Goal: Task Accomplishment & Management: Complete application form

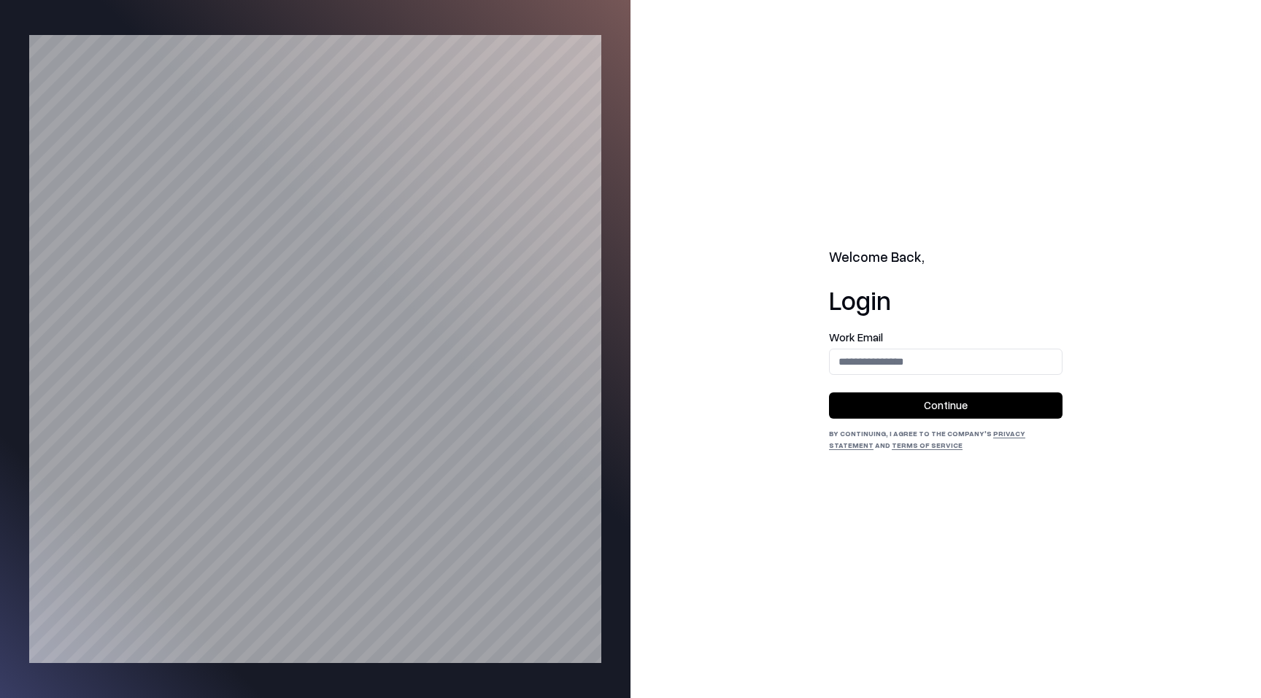
click at [885, 347] on div "Work Email" at bounding box center [946, 353] width 234 height 43
click at [890, 360] on input "email" at bounding box center [946, 361] width 232 height 27
type input "**********"
click at [946, 396] on button "Continue" at bounding box center [946, 406] width 234 height 26
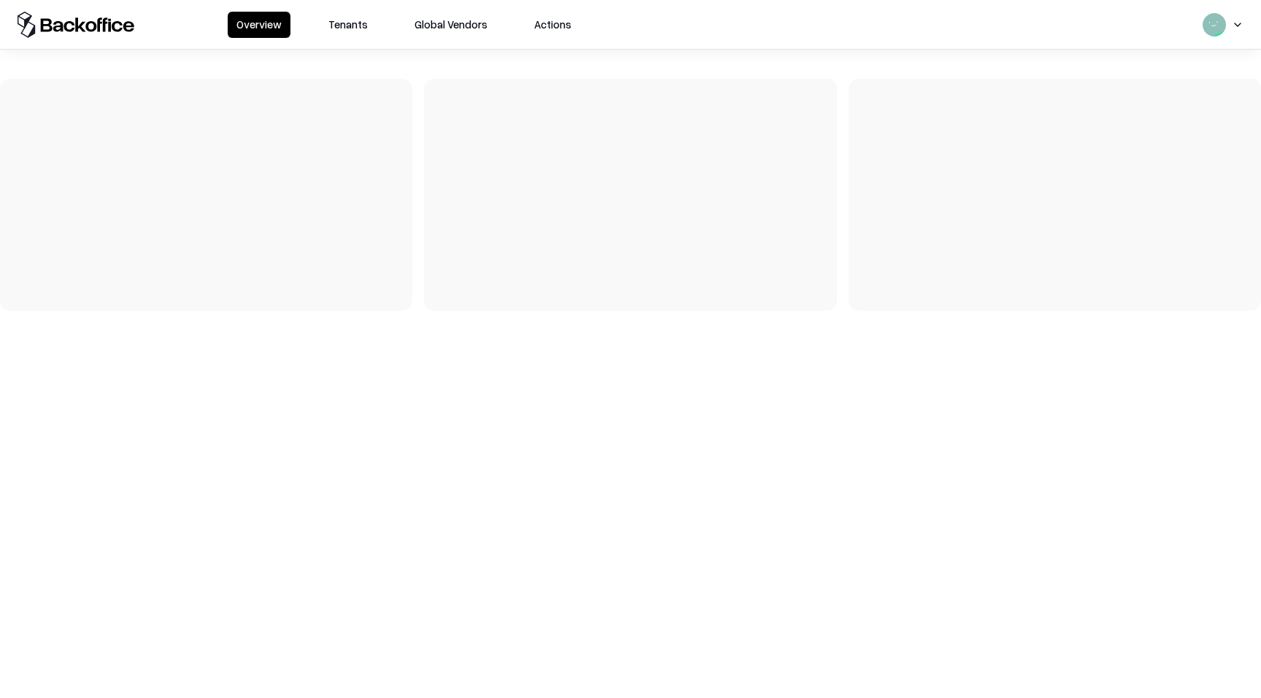
click at [353, 30] on button "Tenants" at bounding box center [348, 25] width 57 height 26
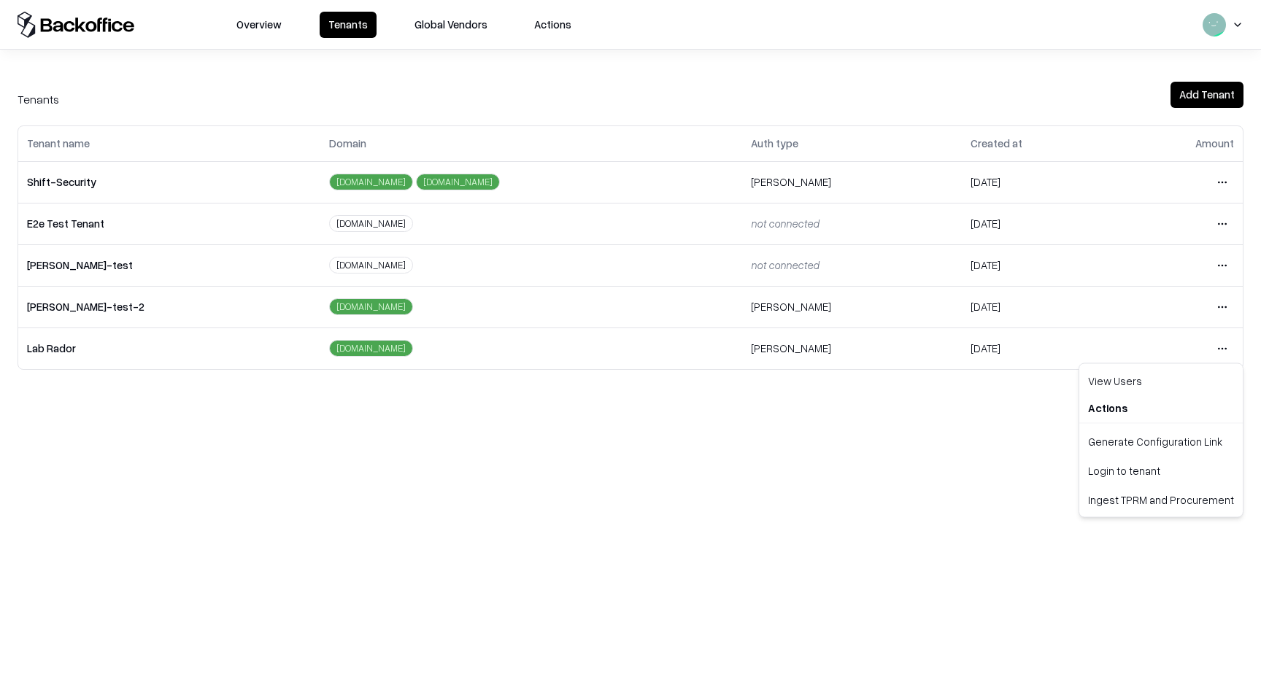
click at [1222, 350] on html "Overview Tenants Global Vendors Actions Tenants Add Tenant Tenant name Domain A…" at bounding box center [630, 349] width 1261 height 698
click at [1123, 469] on div "Login to tenant" at bounding box center [1161, 470] width 158 height 29
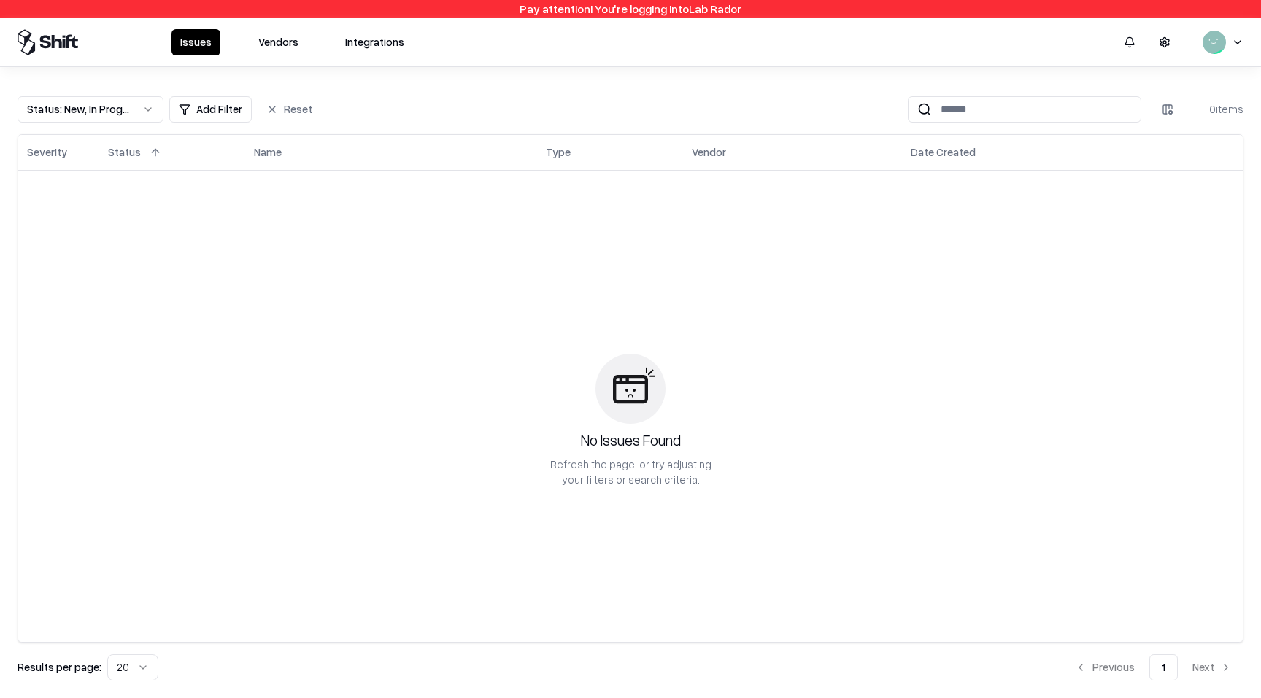
click at [274, 43] on button "Vendors" at bounding box center [279, 42] width 58 height 26
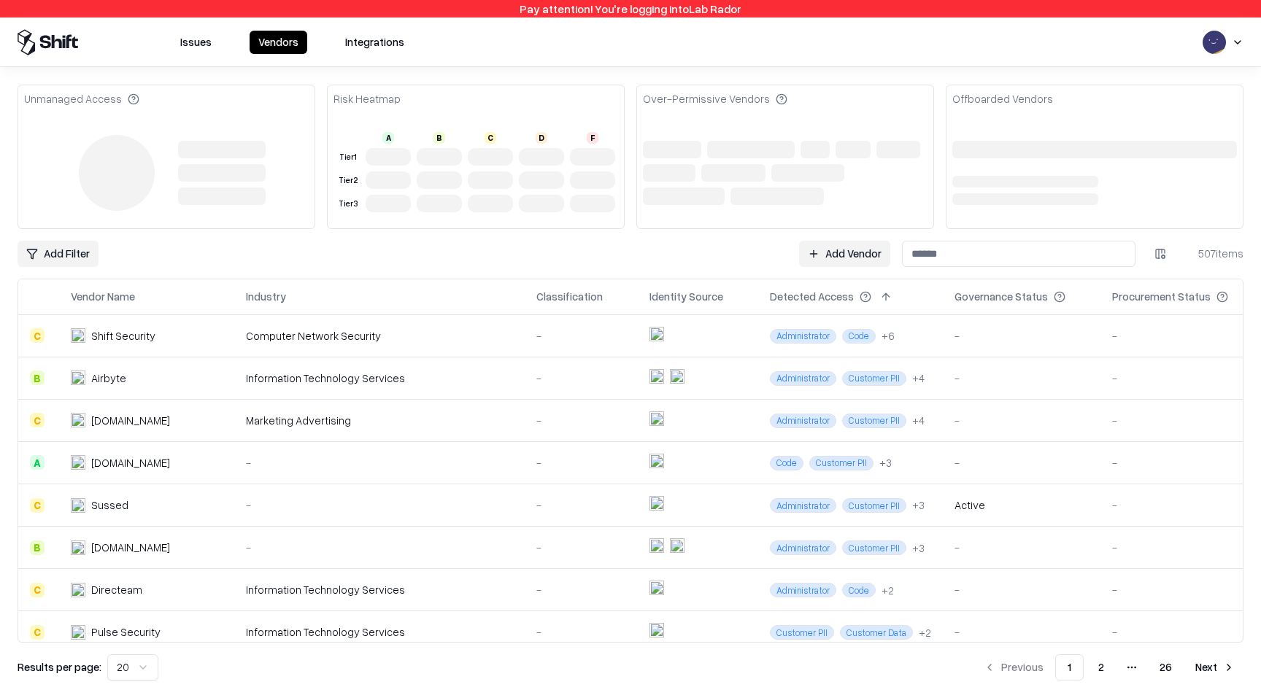
click at [833, 238] on div "Unmanaged Access Risk Heatmap A B C D F Tier 1 Tier 2 Tier 3 Over-Permissive Ve…" at bounding box center [631, 383] width 1226 height 596
click at [826, 248] on link "Add Vendor" at bounding box center [844, 254] width 91 height 26
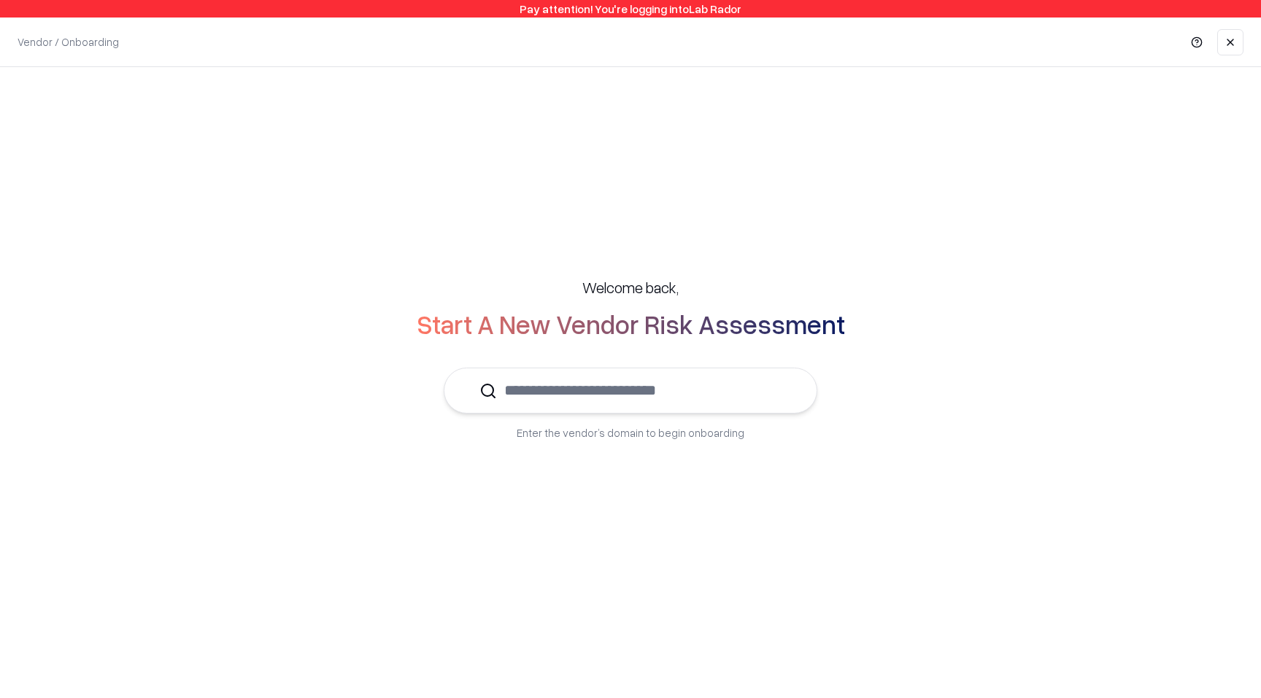
click at [717, 388] on input "text" at bounding box center [639, 391] width 285 height 45
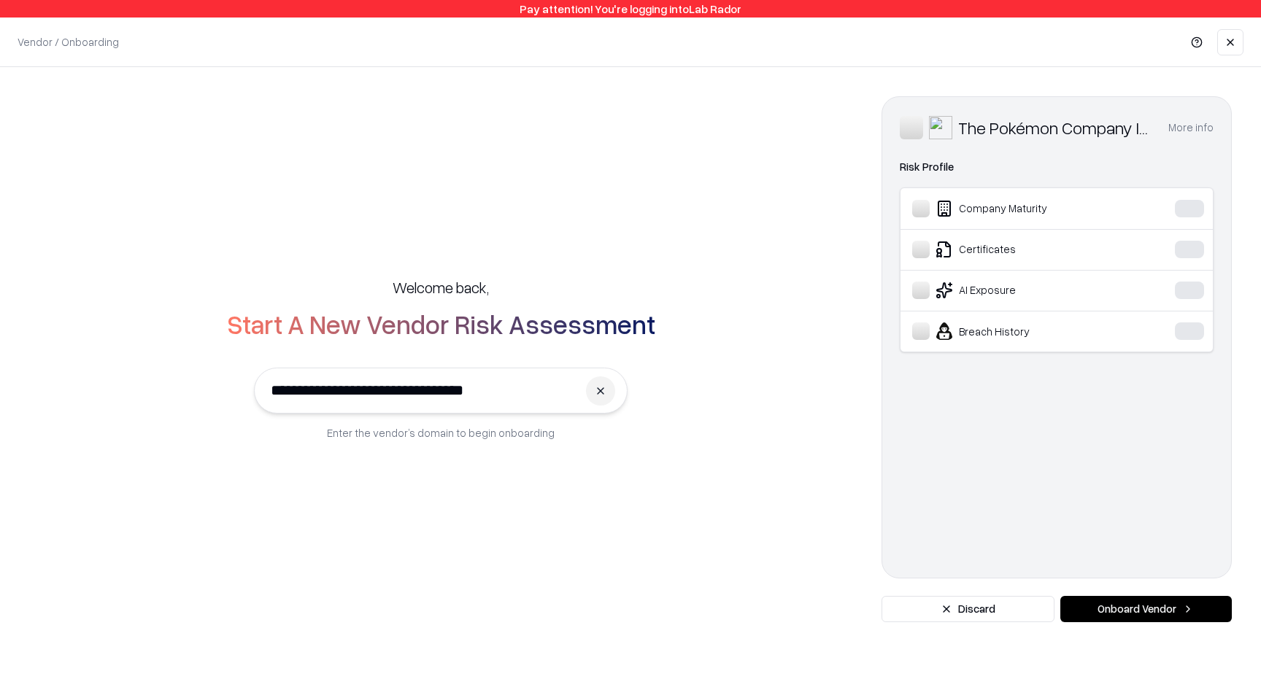
type input "**********"
click at [1159, 619] on button "Onboard Vendor" at bounding box center [1147, 609] width 172 height 26
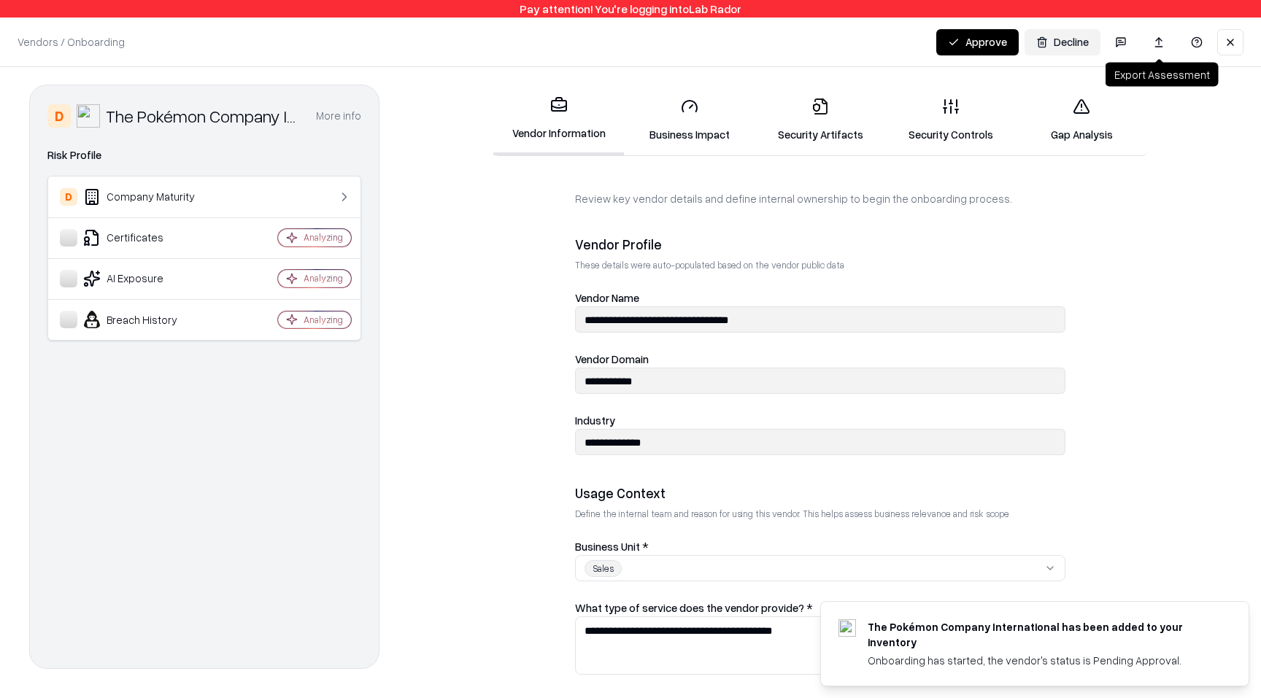
click at [1154, 42] on link at bounding box center [1159, 42] width 12 height 12
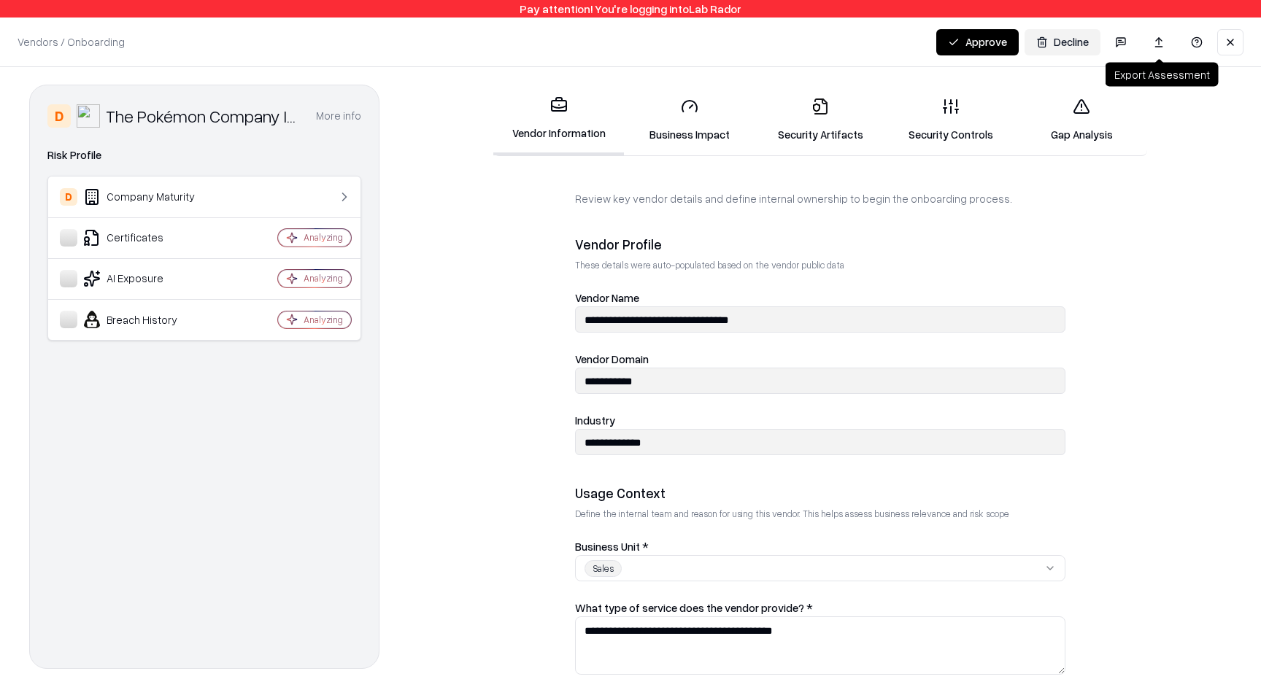
click at [1160, 35] on button at bounding box center [1159, 42] width 35 height 26
click at [1159, 39] on link at bounding box center [1159, 42] width 12 height 12
click at [1159, 40] on link at bounding box center [1159, 42] width 12 height 12
click at [1154, 38] on link at bounding box center [1159, 42] width 12 height 12
click at [1162, 42] on link at bounding box center [1161, 42] width 29 height 26
